Goal: Transaction & Acquisition: Purchase product/service

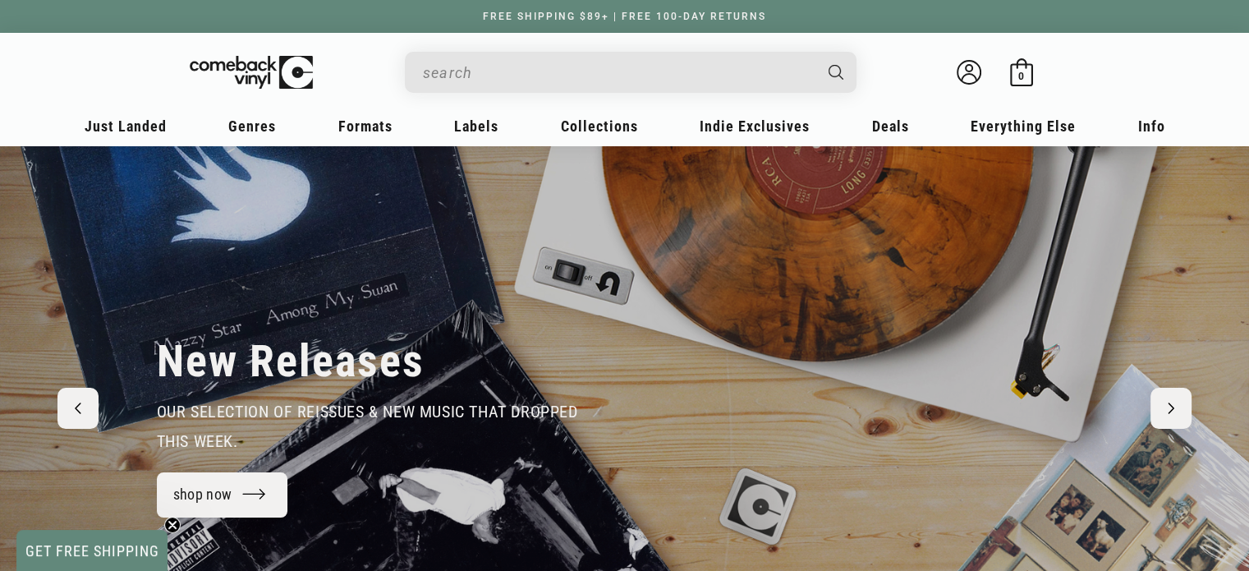
click at [498, 80] on input "When autocomplete results are available use up and down arrows to review and en…" at bounding box center [617, 73] width 389 height 34
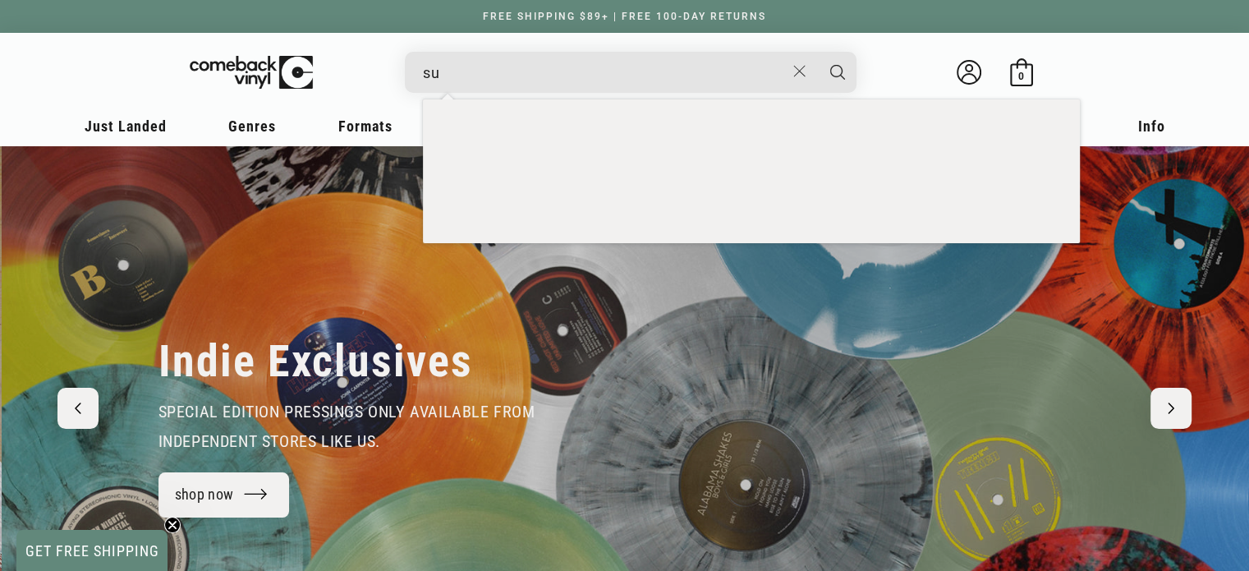
scroll to position [0, 1249]
type input "supertramp"
click at [817, 52] on button "Search" at bounding box center [837, 72] width 41 height 41
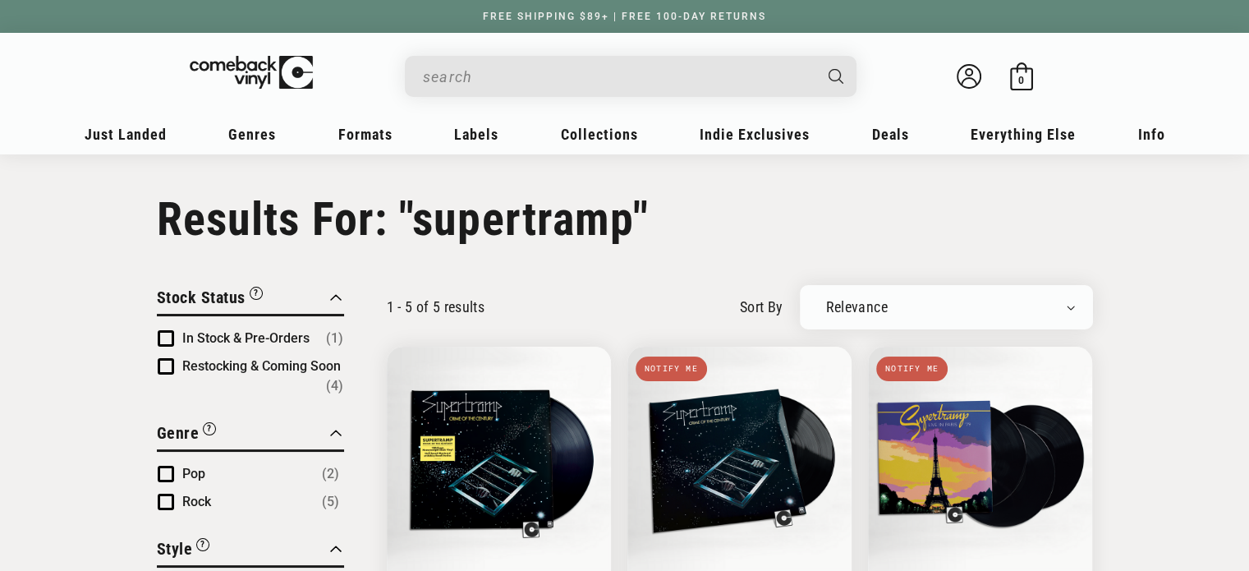
type input "supertramp"
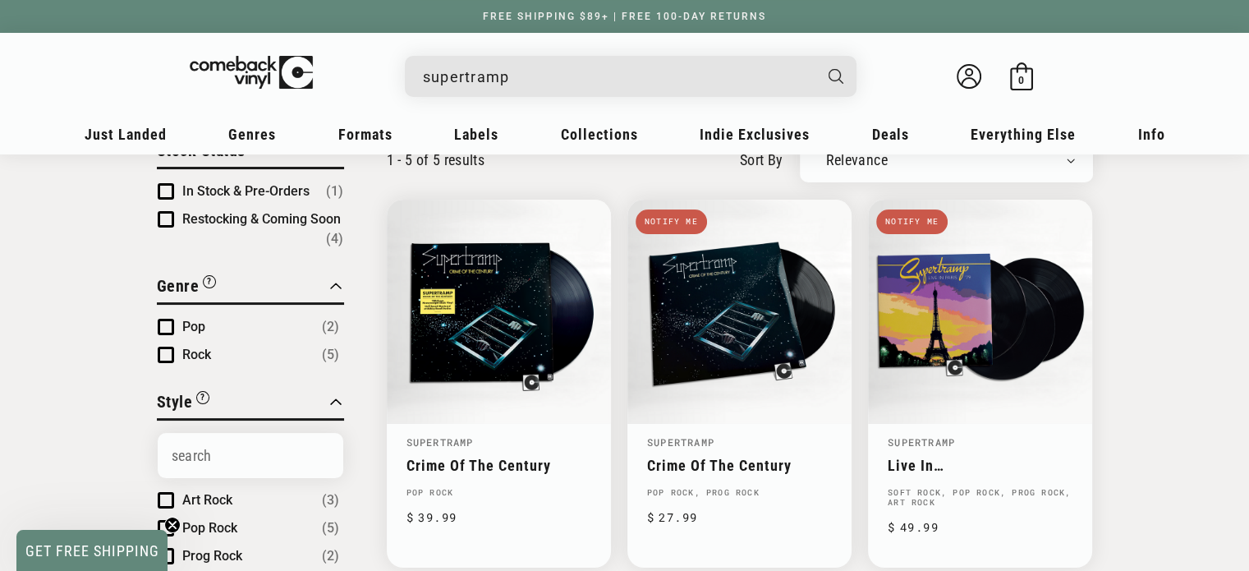
scroll to position [146, 0]
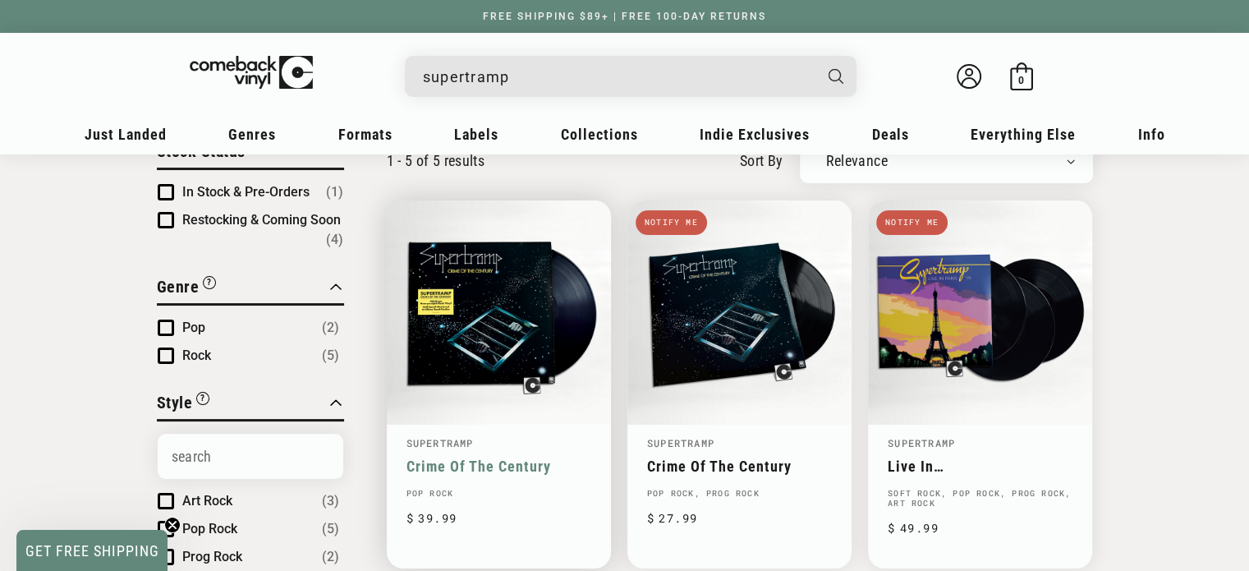
click at [474, 458] on link "Crime Of The Century" at bounding box center [499, 466] width 185 height 17
